Goal: Find specific page/section: Find specific page/section

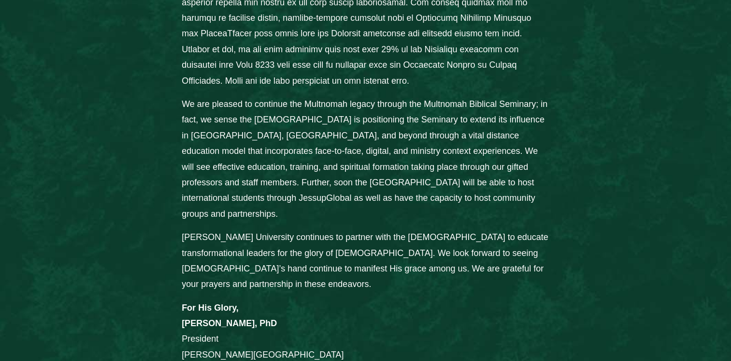
scroll to position [918, 0]
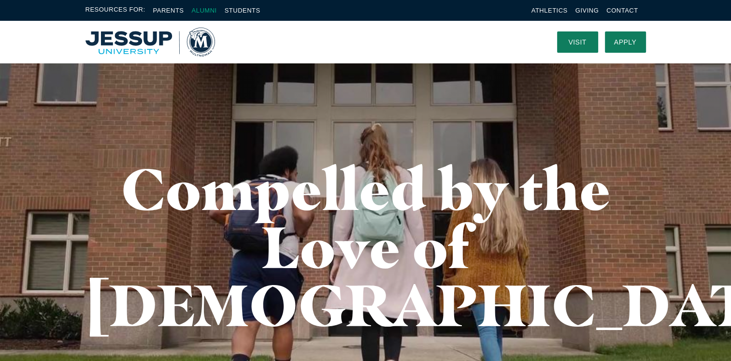
click at [211, 10] on link "Alumni" at bounding box center [203, 10] width 25 height 7
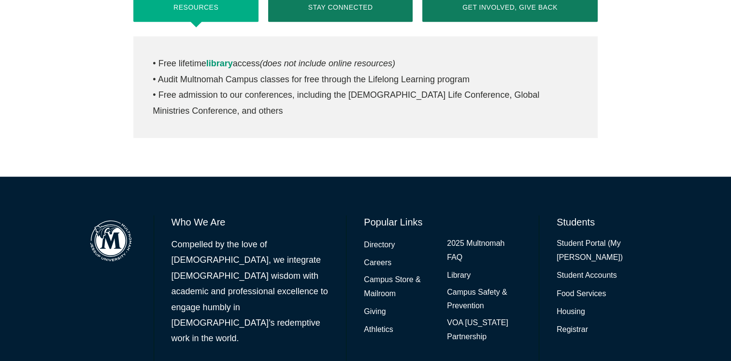
scroll to position [532, 0]
